Goal: Transaction & Acquisition: Purchase product/service

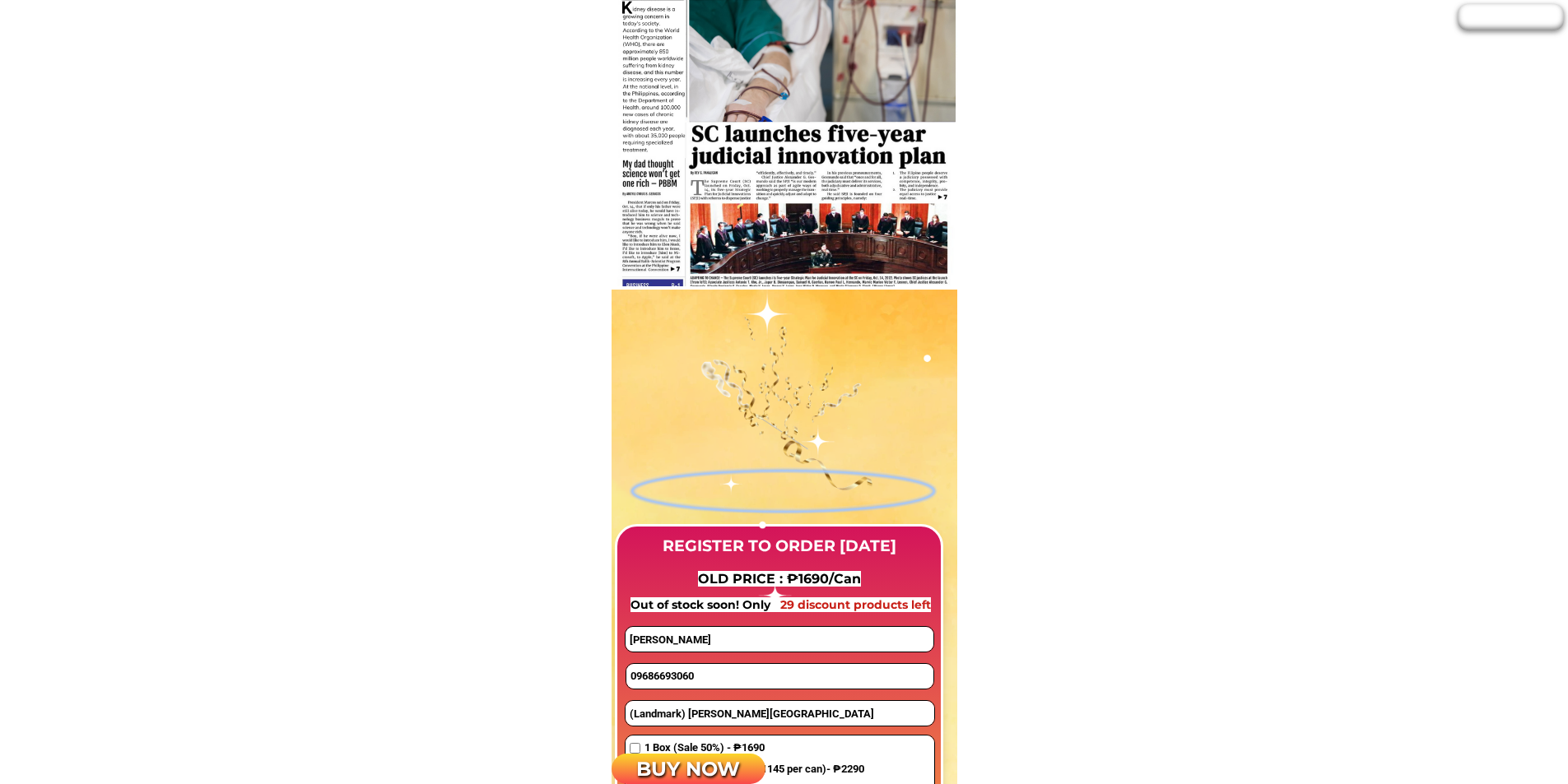
scroll to position [1316, 0]
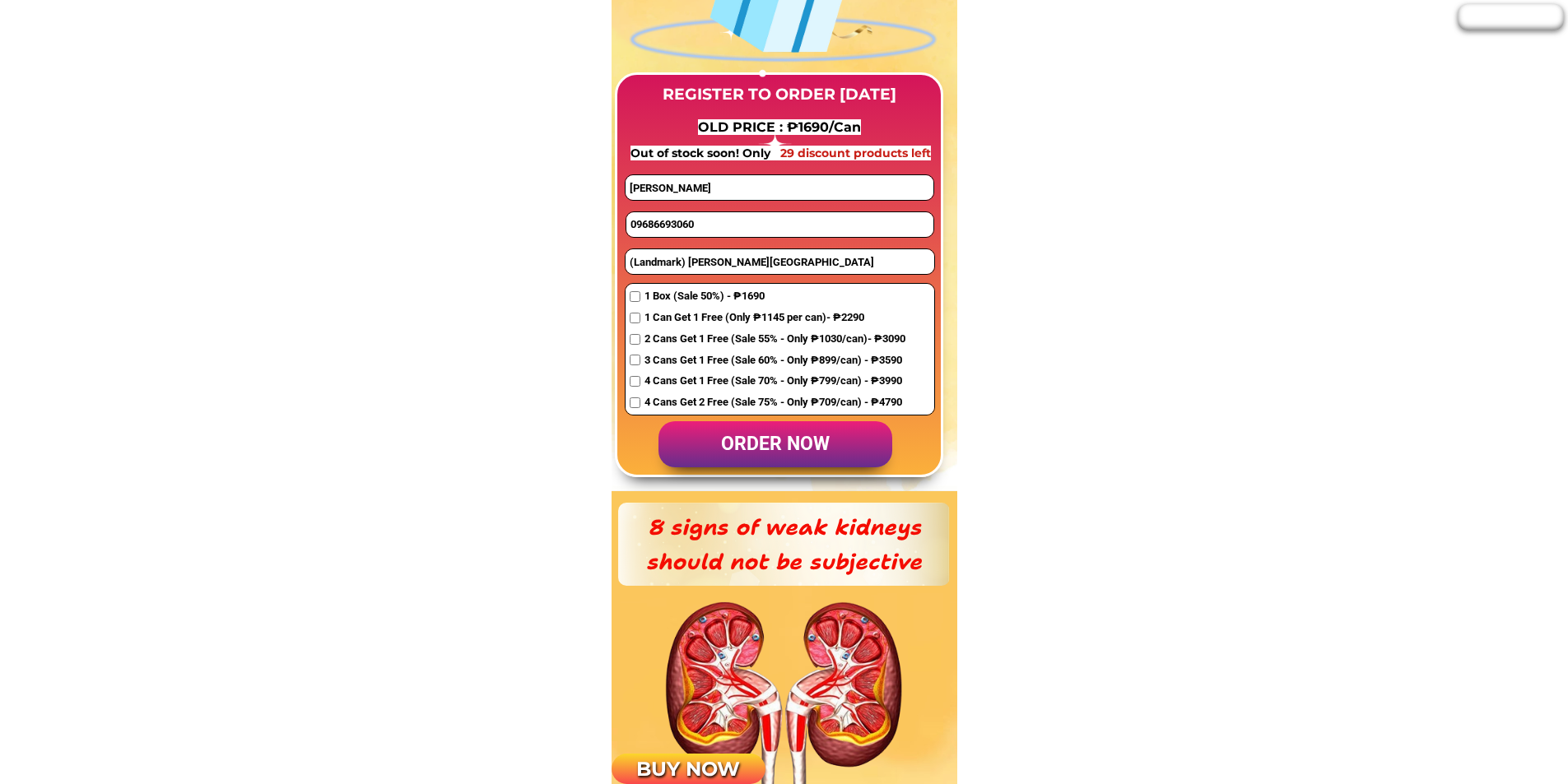
click at [694, 227] on input "09686693060" at bounding box center [779, 224] width 307 height 25
paste input "177008289"
type input "09177008289"
click at [778, 187] on input "[PERSON_NAME]" at bounding box center [778, 187] width 307 height 25
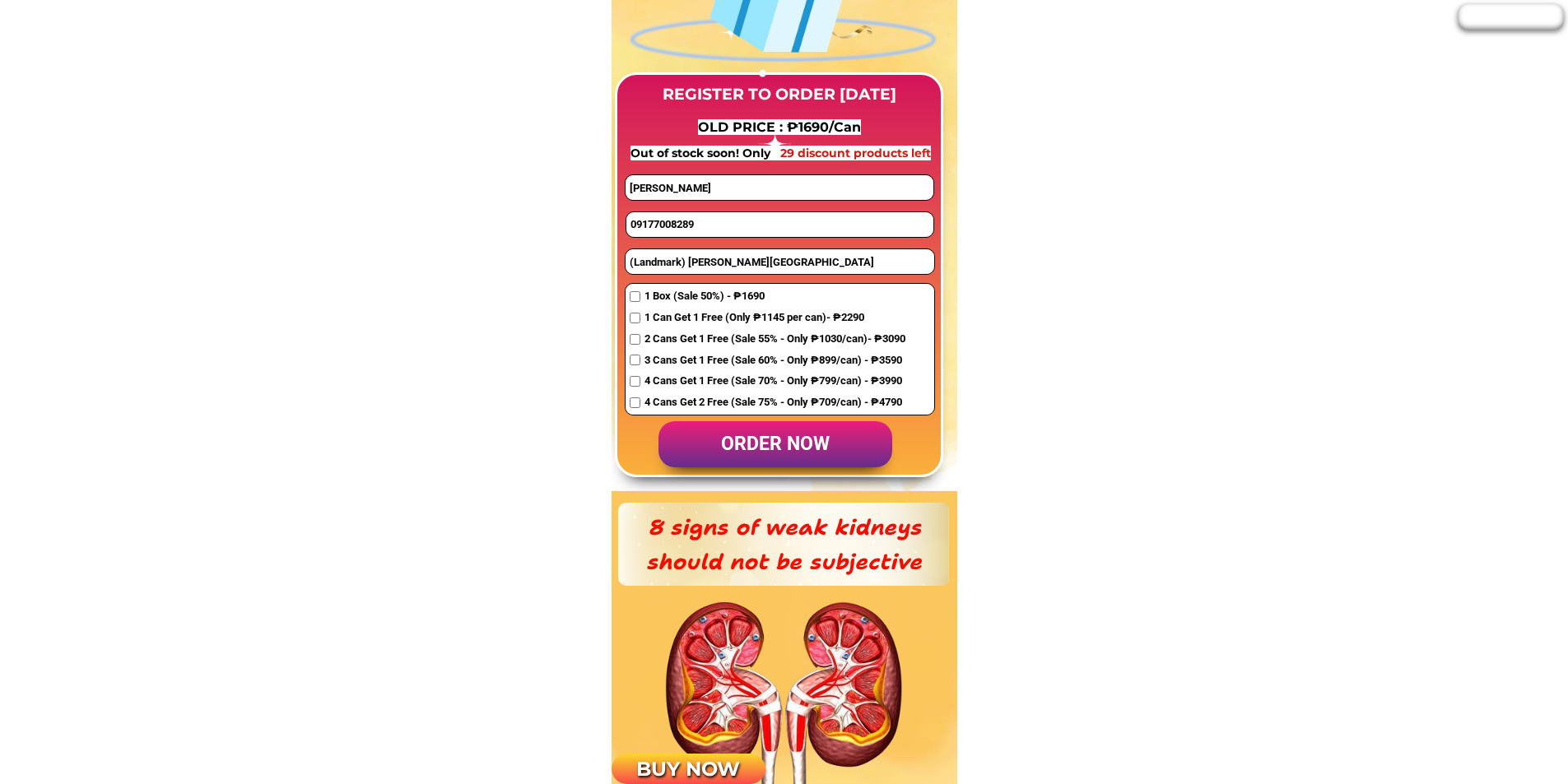
drag, startPoint x: 778, startPoint y: 187, endPoint x: 636, endPoint y: 187, distance: 142.0
click at [637, 187] on input "[PERSON_NAME]" at bounding box center [778, 187] width 307 height 25
paste input "[PERSON_NAME]"
type input "[PERSON_NAME]"
click at [738, 259] on input "(Landmark) [PERSON_NAME][GEOGRAPHIC_DATA]" at bounding box center [779, 261] width 308 height 25
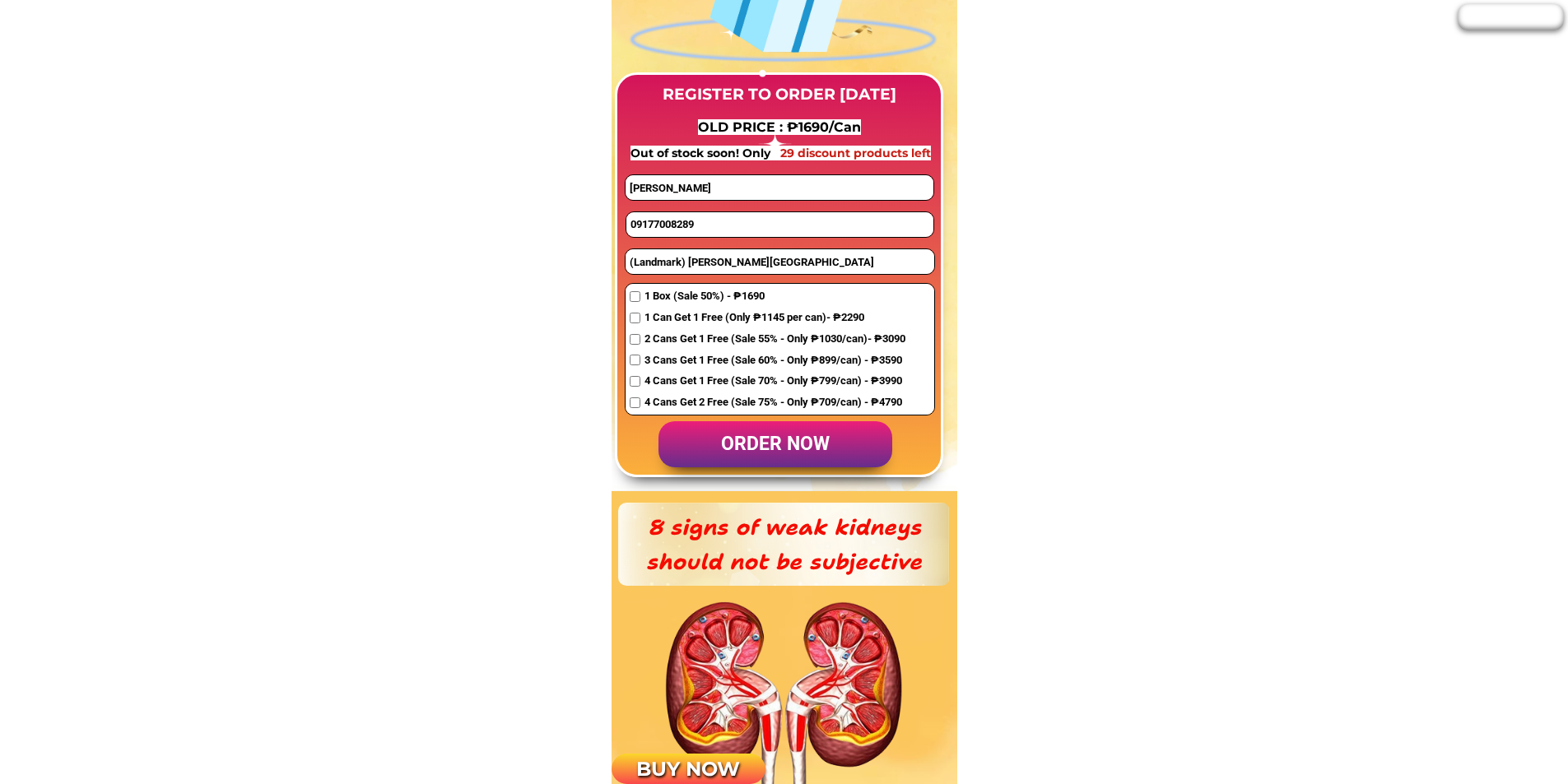
paste input "[STREET_ADDRESS][PERSON_NAME] ,[GEOGRAPHIC_DATA] mandalagan , [GEOGRAPHIC_DATA]"
type input "[STREET_ADDRESS][PERSON_NAME] ,[GEOGRAPHIC_DATA] mandalagan , [GEOGRAPHIC_DATA]"
click at [670, 317] on span "1 Can Get 1 Free (Only ₱1145 per can)- ₱2290" at bounding box center [775, 318] width 261 height 17
checkbox input "true"
click at [732, 433] on p "order now" at bounding box center [775, 444] width 234 height 47
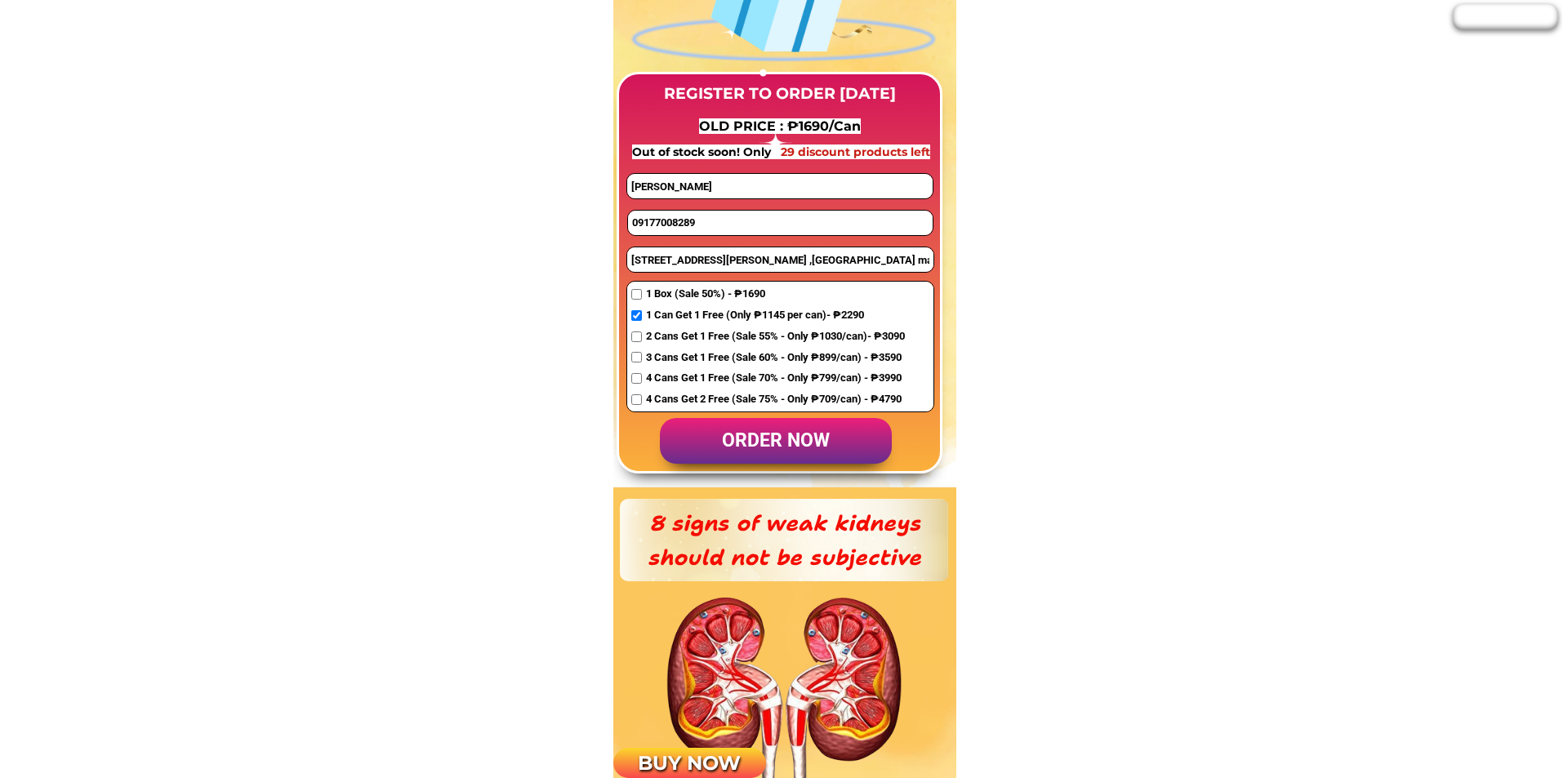
scroll to position [0, 0]
